Goal: Navigation & Orientation: Find specific page/section

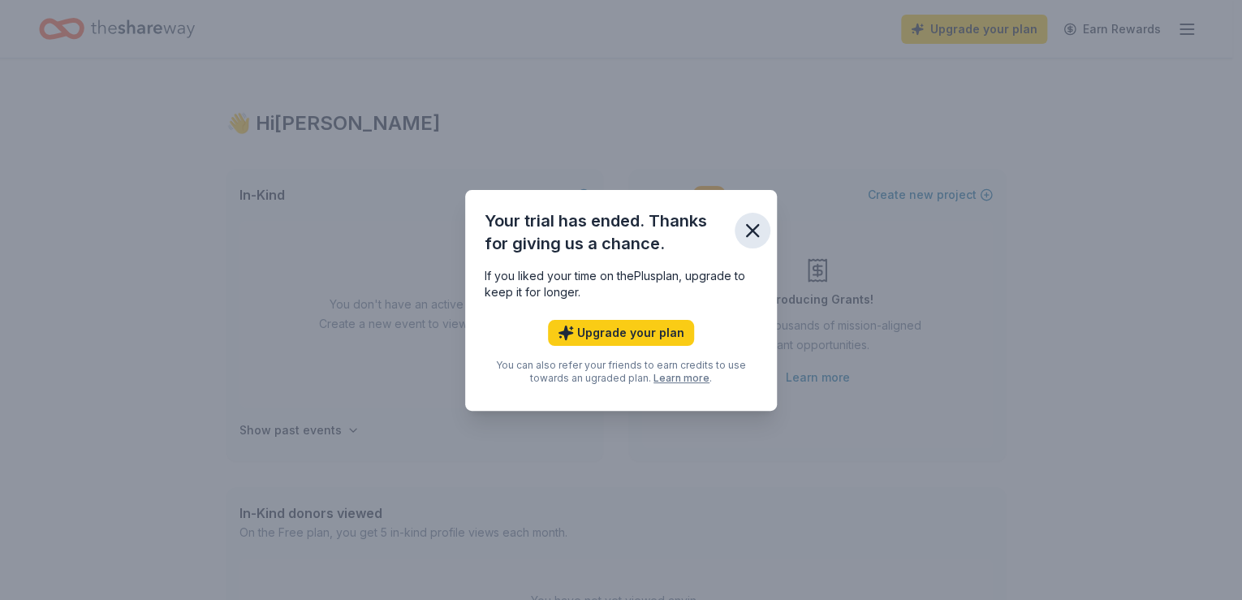
click at [749, 228] on icon "button" at bounding box center [752, 230] width 11 height 11
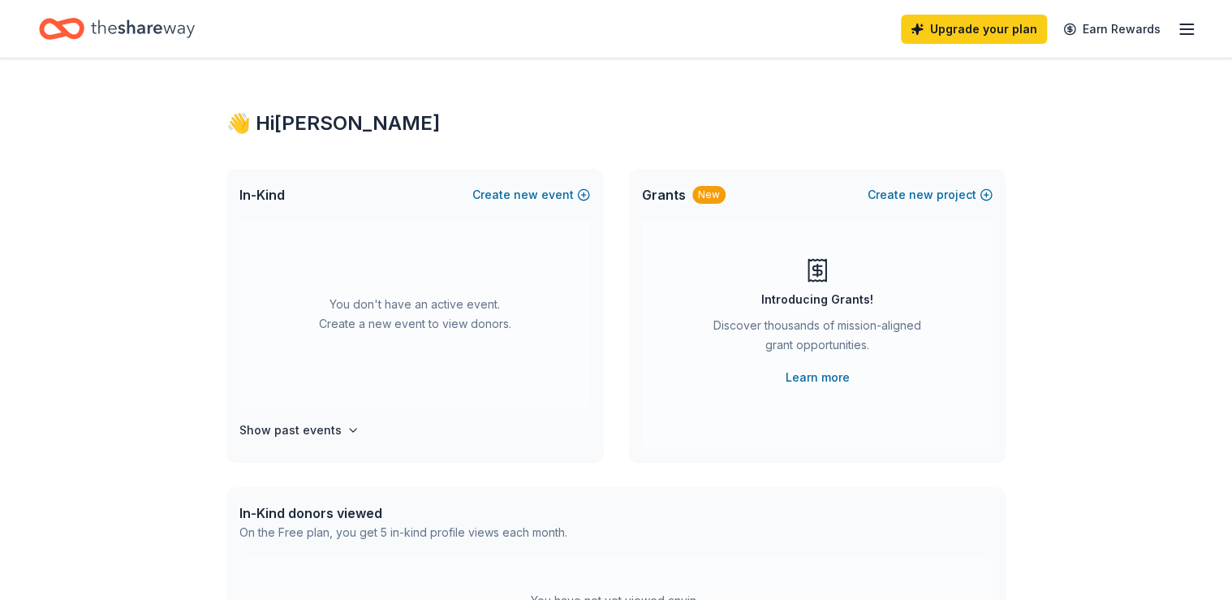
click at [619, 247] on div "In-Kind Create new event You don't have an active event. Create a new event to …" at bounding box center [615, 315] width 779 height 292
click at [1189, 29] on line "button" at bounding box center [1186, 29] width 13 height 0
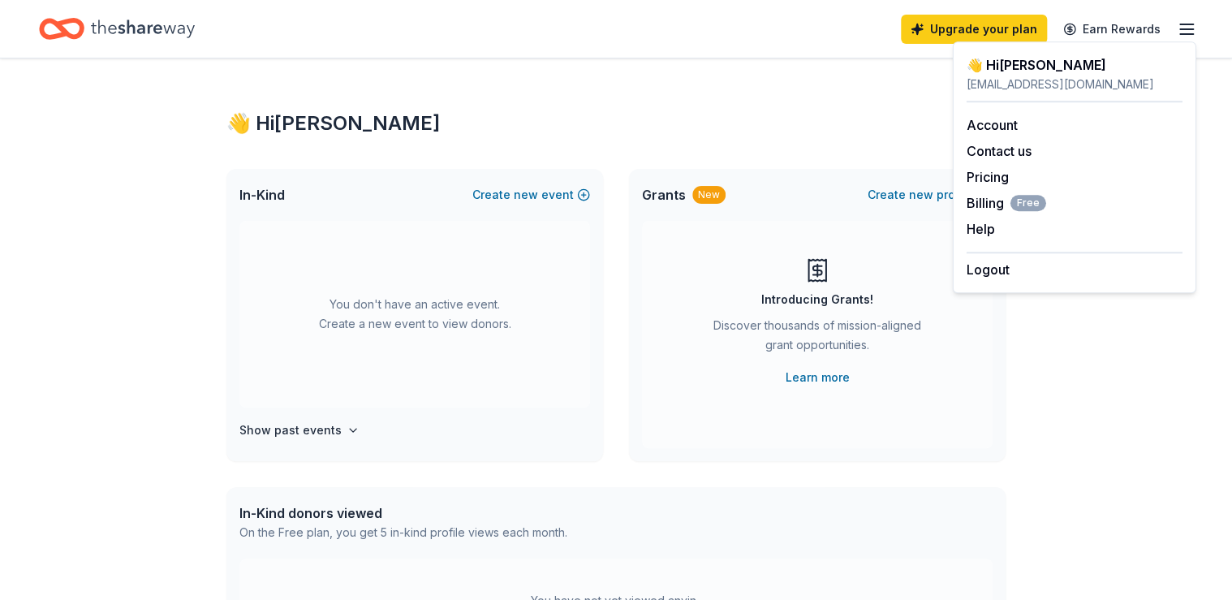
click at [619, 141] on div "👋 Hi [PERSON_NAME] In-Kind Create new event You don't have an active event. Cre…" at bounding box center [616, 532] width 831 height 948
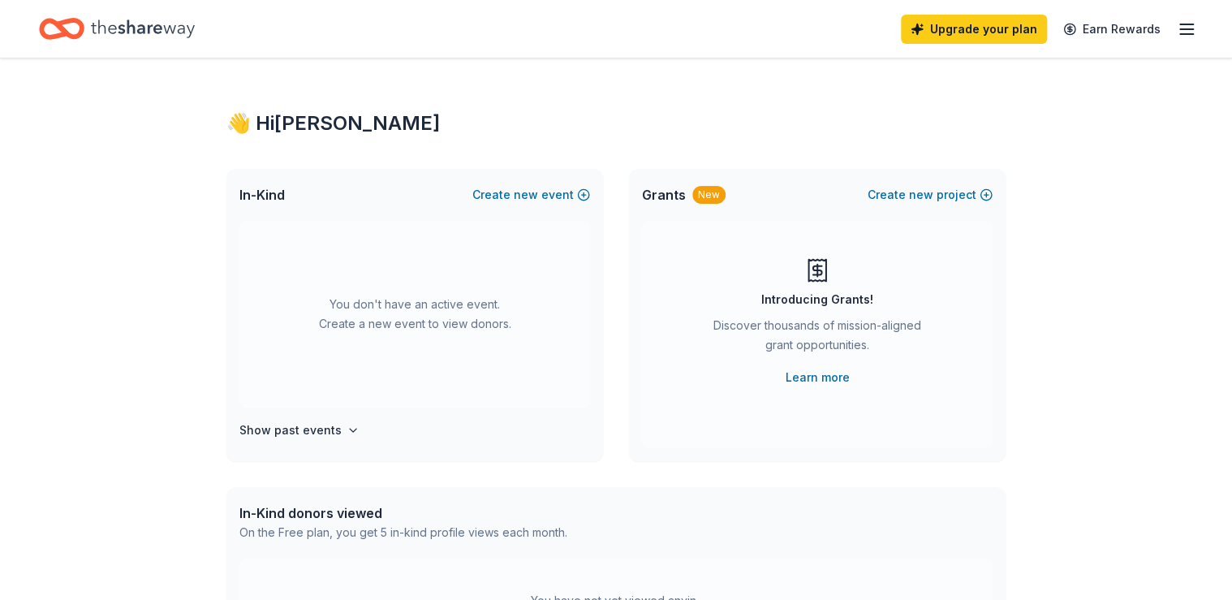
click at [137, 26] on icon "Home" at bounding box center [143, 28] width 104 height 18
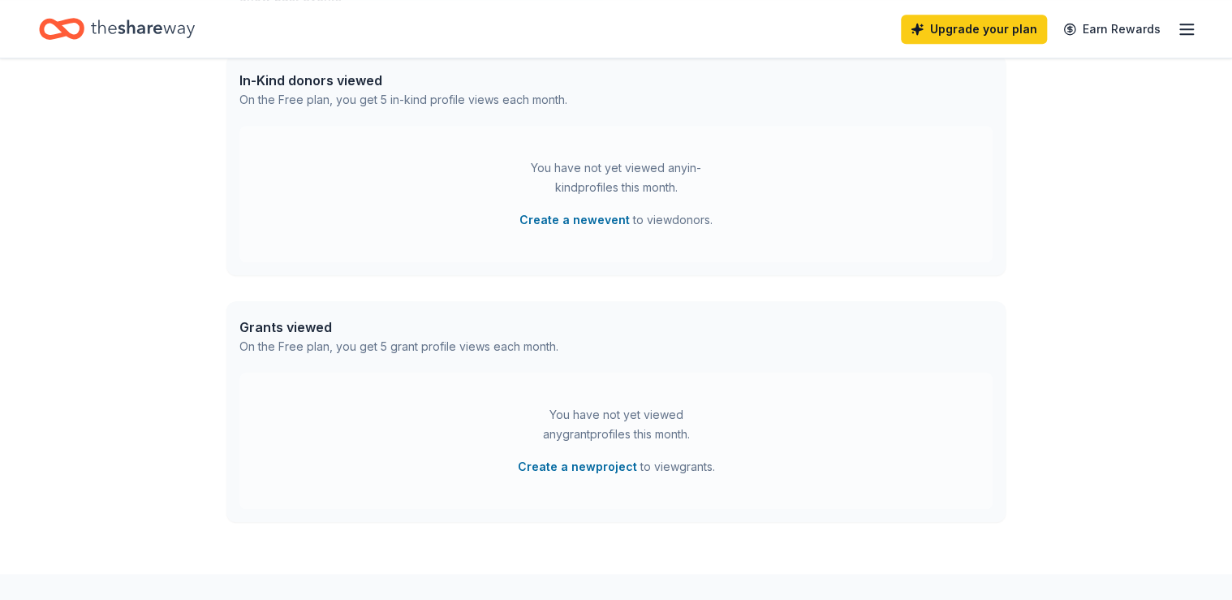
click at [155, 30] on icon "Home" at bounding box center [143, 28] width 104 height 18
click at [1197, 29] on div "Upgrade your plan Earn Rewards" at bounding box center [616, 29] width 1232 height 58
click at [1185, 28] on icon "button" at bounding box center [1186, 28] width 19 height 19
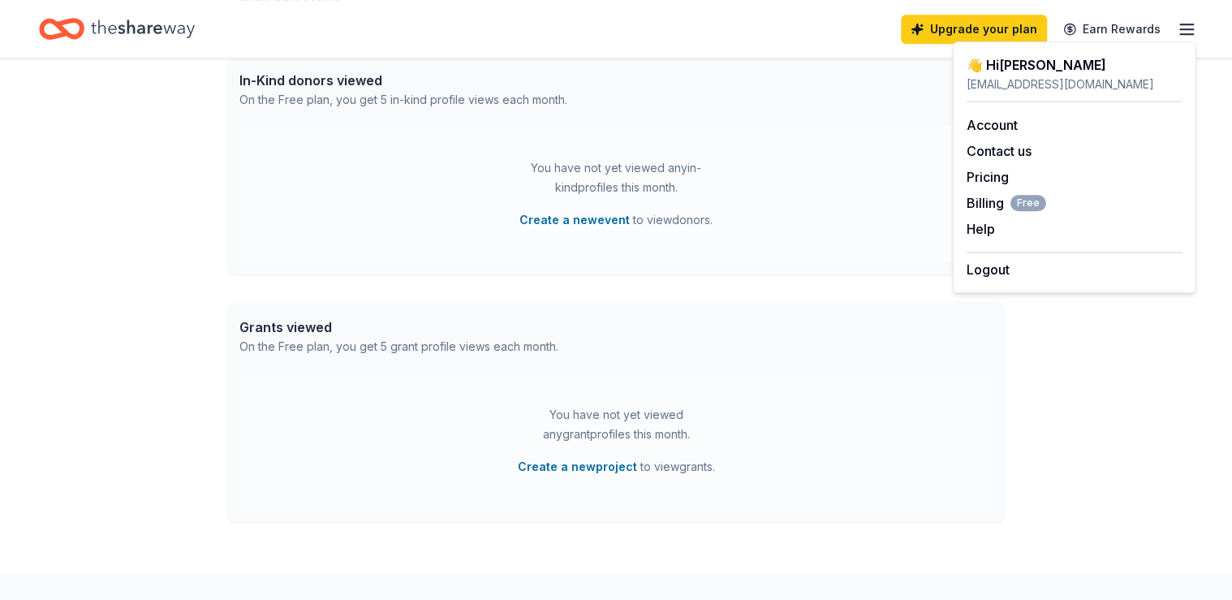
scroll to position [0, 0]
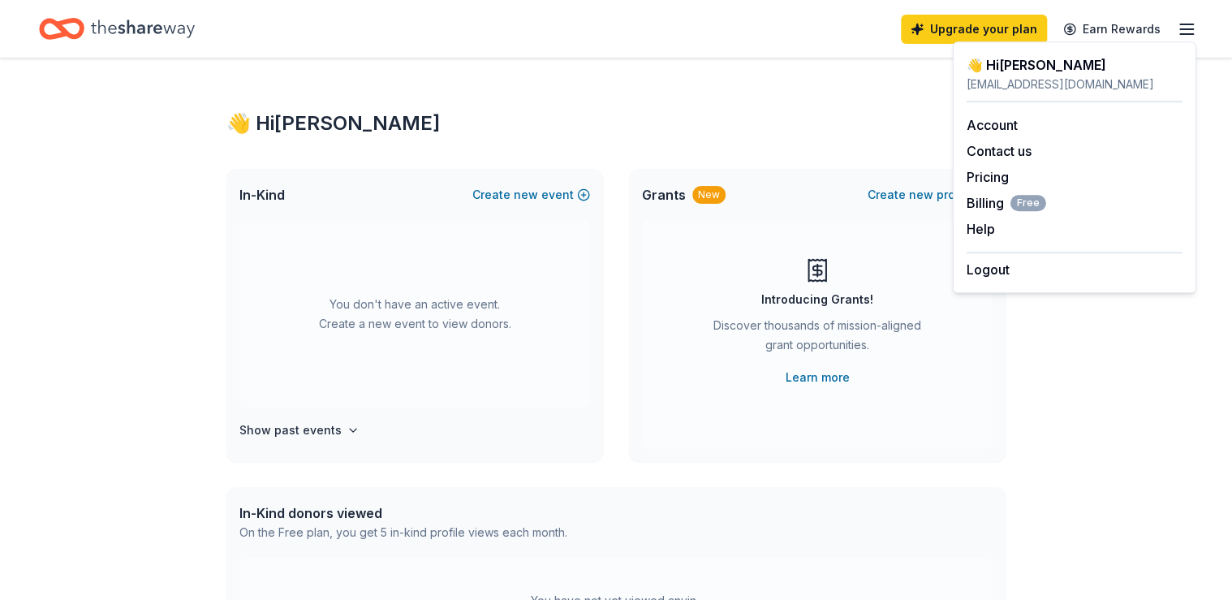
click at [625, 357] on div "In-Kind Create new event You don't have an active event. Create a new event to …" at bounding box center [615, 315] width 779 height 292
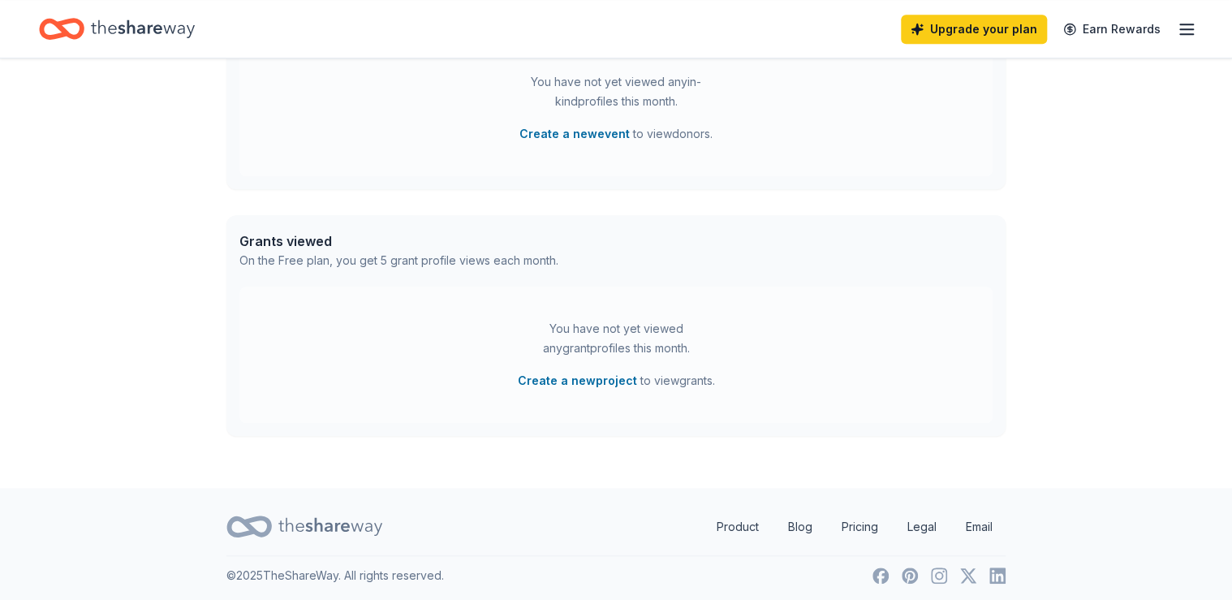
scroll to position [523, 0]
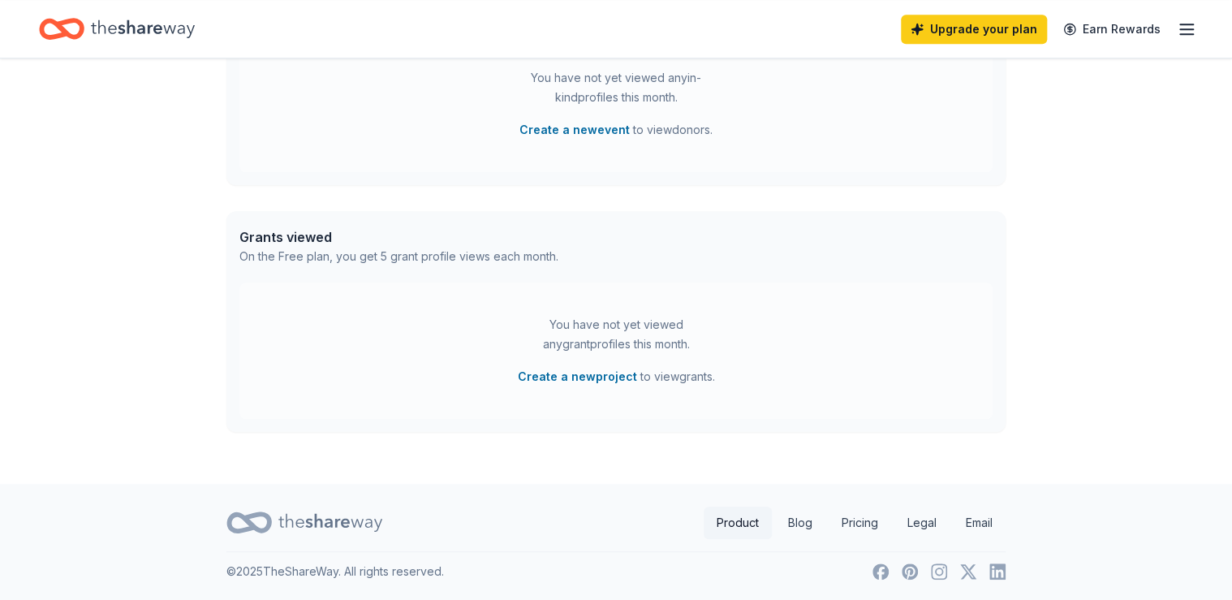
click at [734, 529] on link "Product" at bounding box center [738, 523] width 68 height 32
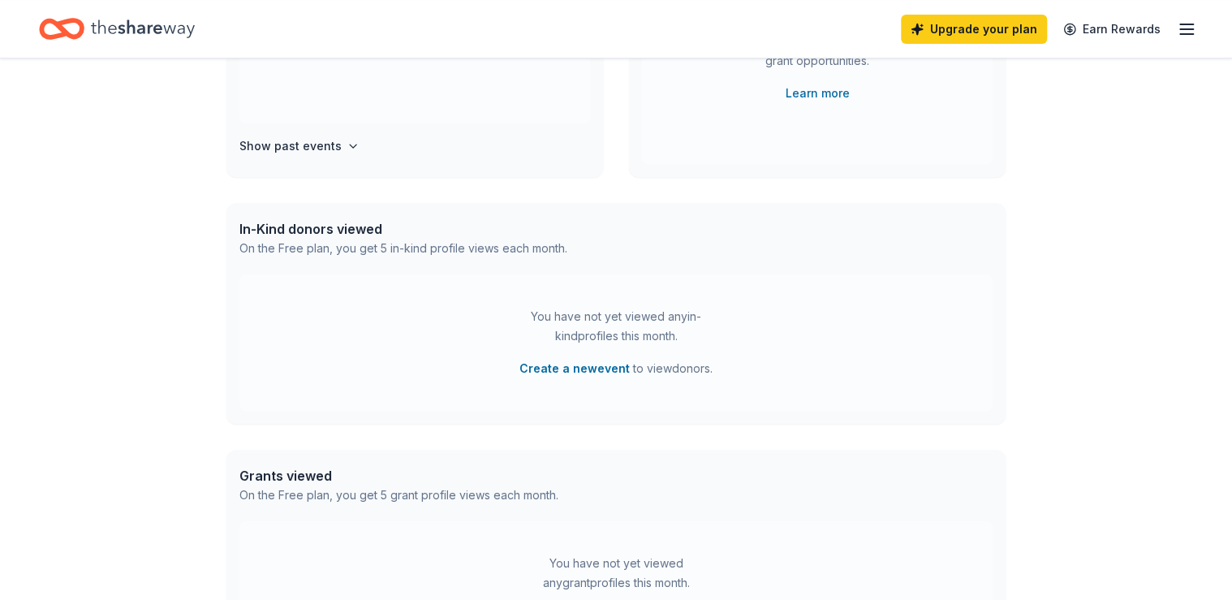
scroll to position [346, 0]
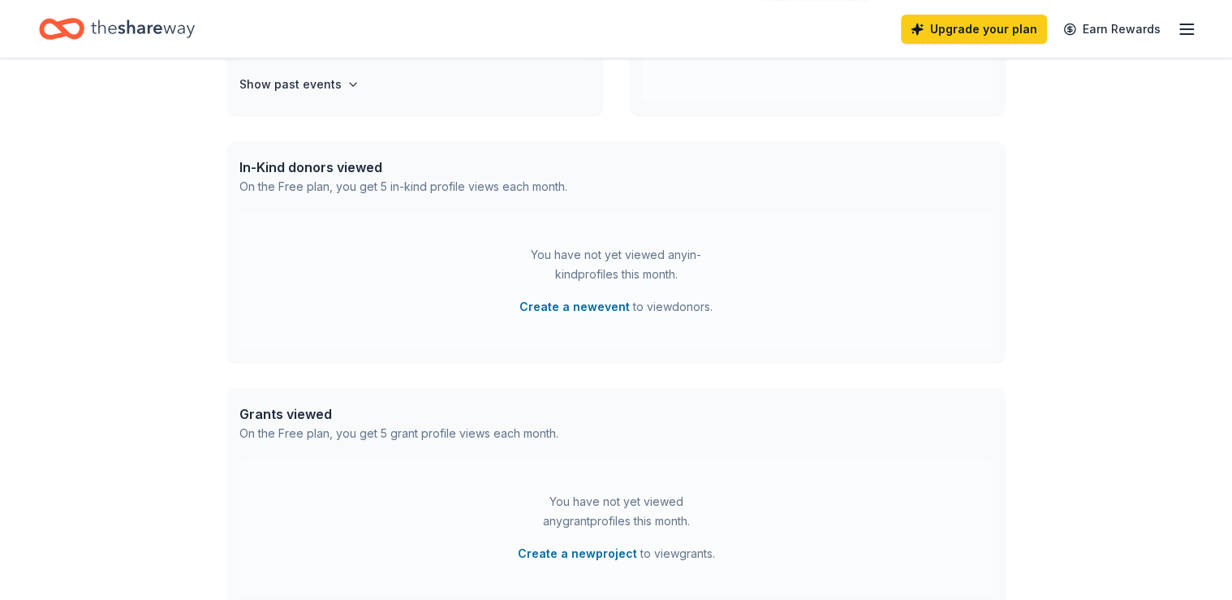
click at [483, 188] on div "On the Free plan, you get 5 in-kind profile views each month." at bounding box center [403, 186] width 328 height 19
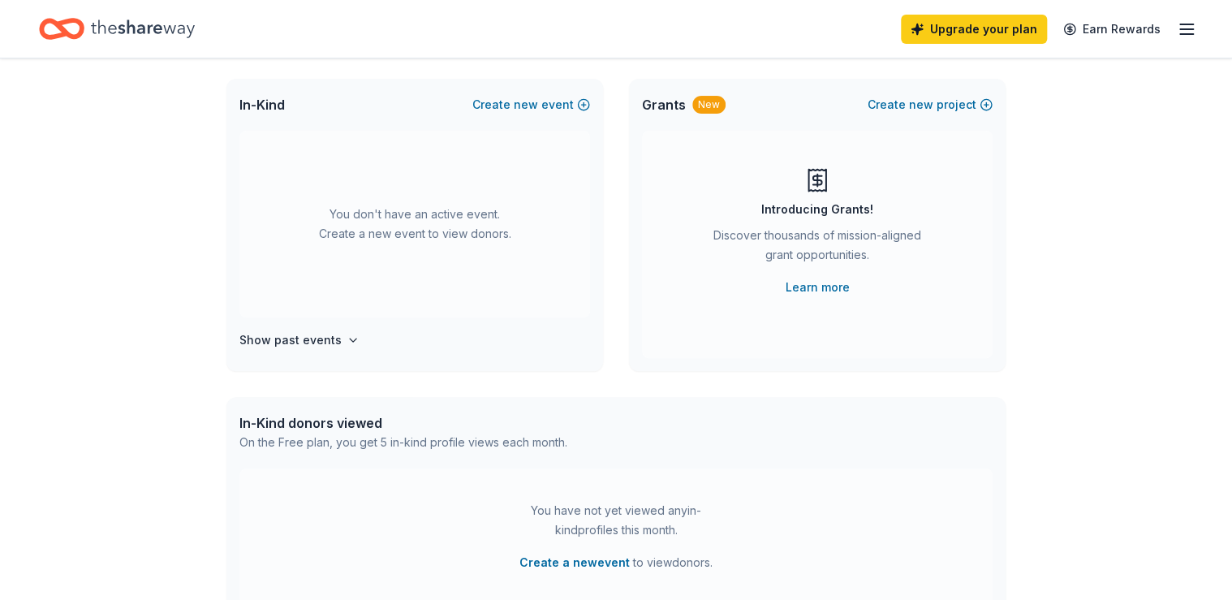
scroll to position [0, 0]
